Goal: Use online tool/utility: Utilize a website feature to perform a specific function

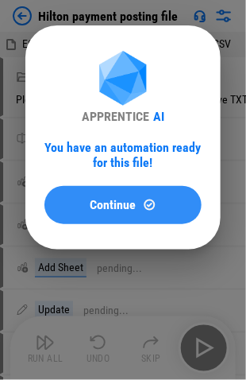
click at [99, 208] on span "Continue" at bounding box center [114, 205] width 46 height 13
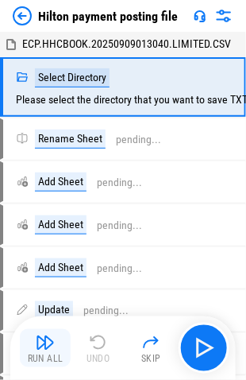
click at [41, 339] on img "button" at bounding box center [45, 342] width 19 height 19
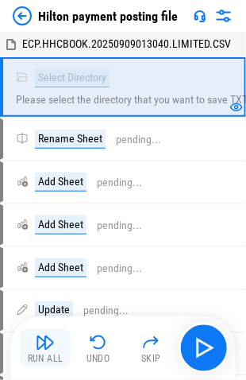
click at [41, 350] on img "button" at bounding box center [45, 342] width 19 height 19
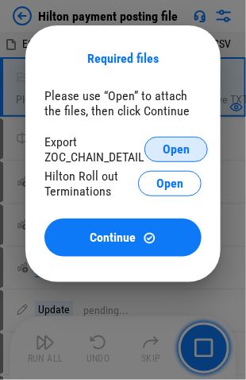
click at [180, 153] on span "Open" at bounding box center [176, 149] width 27 height 13
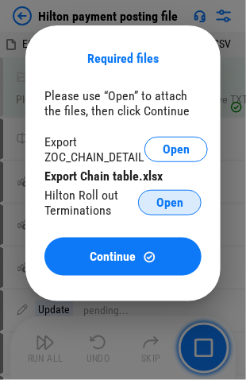
click at [161, 203] on span "Open" at bounding box center [170, 202] width 27 height 13
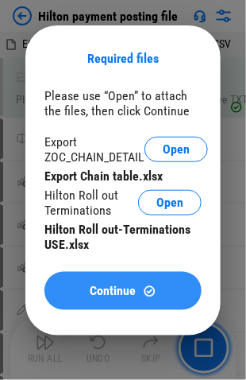
click at [101, 285] on span "Continue" at bounding box center [114, 291] width 46 height 13
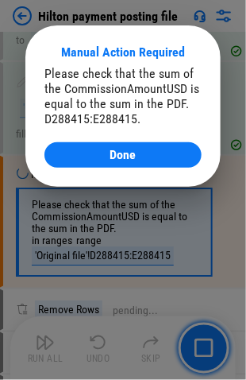
scroll to position [1613, 0]
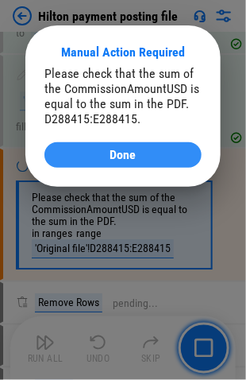
click at [111, 151] on span "Done" at bounding box center [123, 155] width 26 height 13
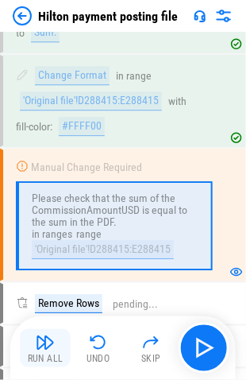
click at [35, 347] on button "Run All" at bounding box center [45, 348] width 51 height 38
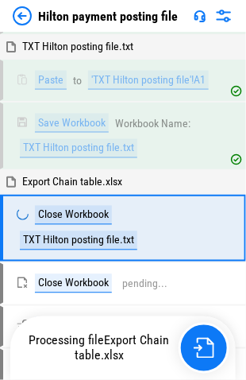
scroll to position [2673, 0]
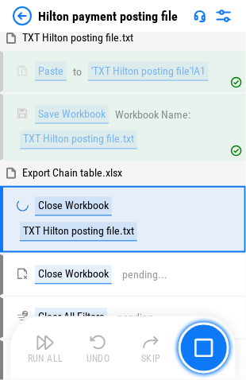
scroll to position [2661, 0]
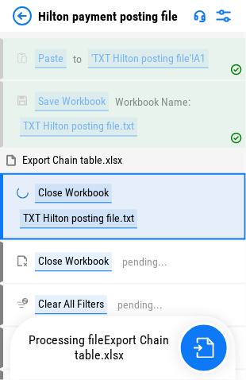
scroll to position [2673, 0]
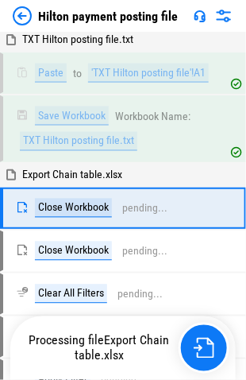
scroll to position [2661, 0]
